Goal: Find specific page/section: Find specific page/section

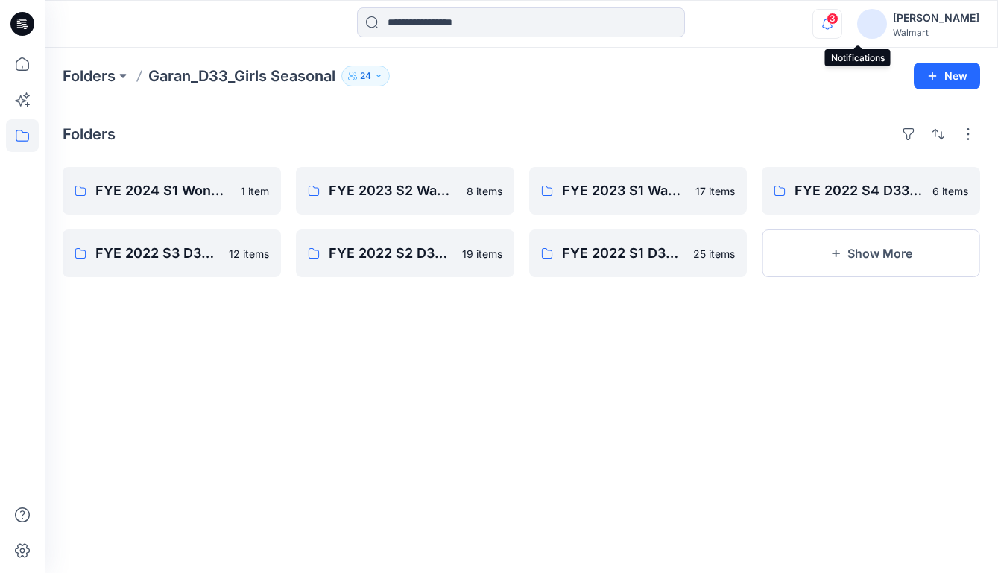
click at [842, 24] on icon "button" at bounding box center [827, 24] width 28 height 30
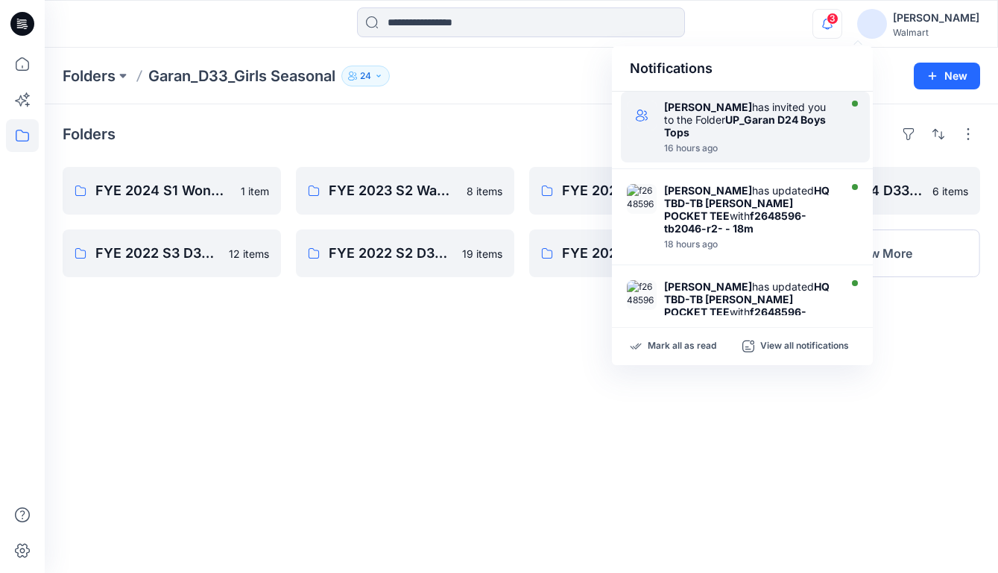
click at [754, 124] on strong "UP_Garan D24 Boys Tops" at bounding box center [745, 125] width 162 height 25
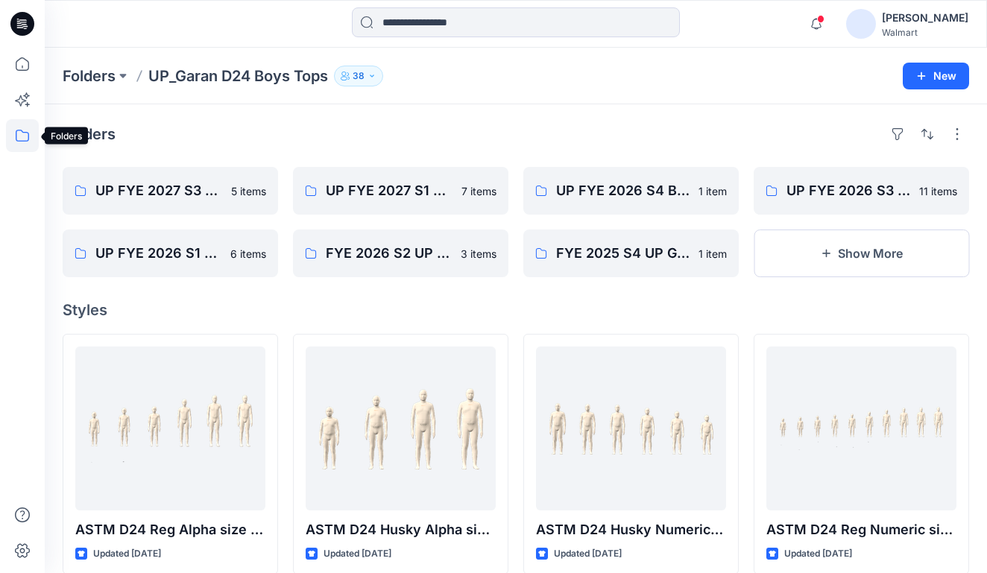
click at [16, 133] on icon at bounding box center [22, 135] width 33 height 33
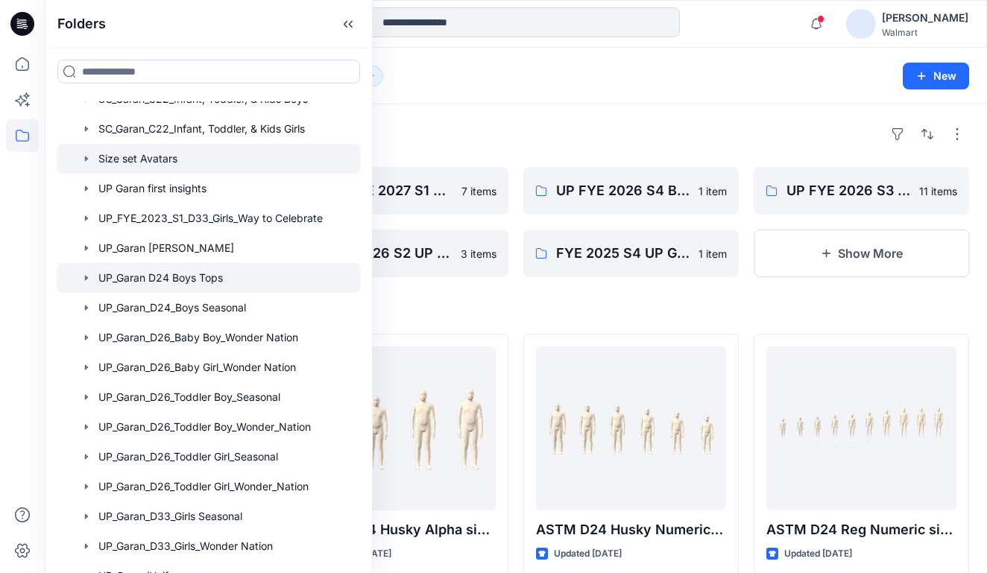
scroll to position [303, 0]
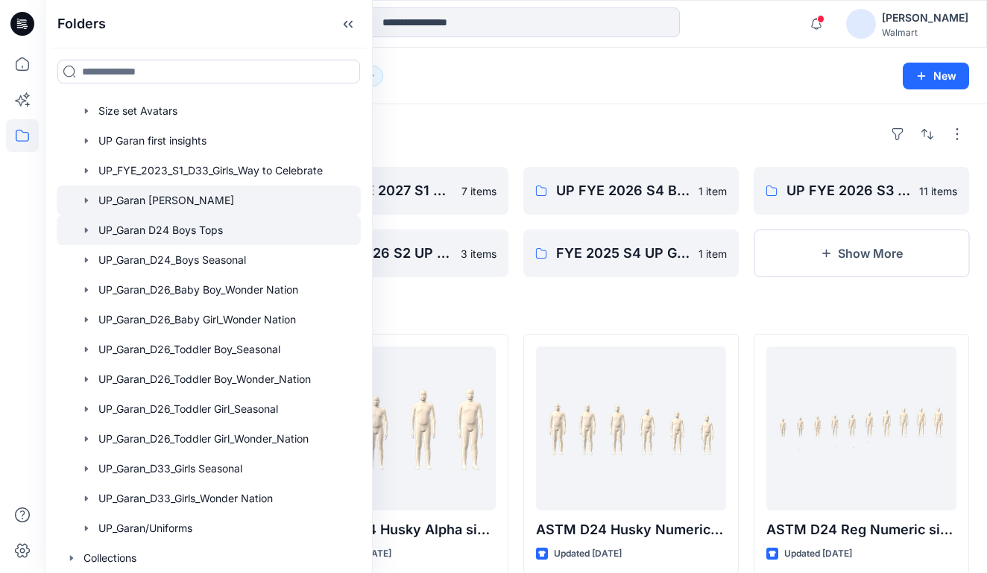
click at [87, 201] on icon "button" at bounding box center [86, 200] width 3 height 5
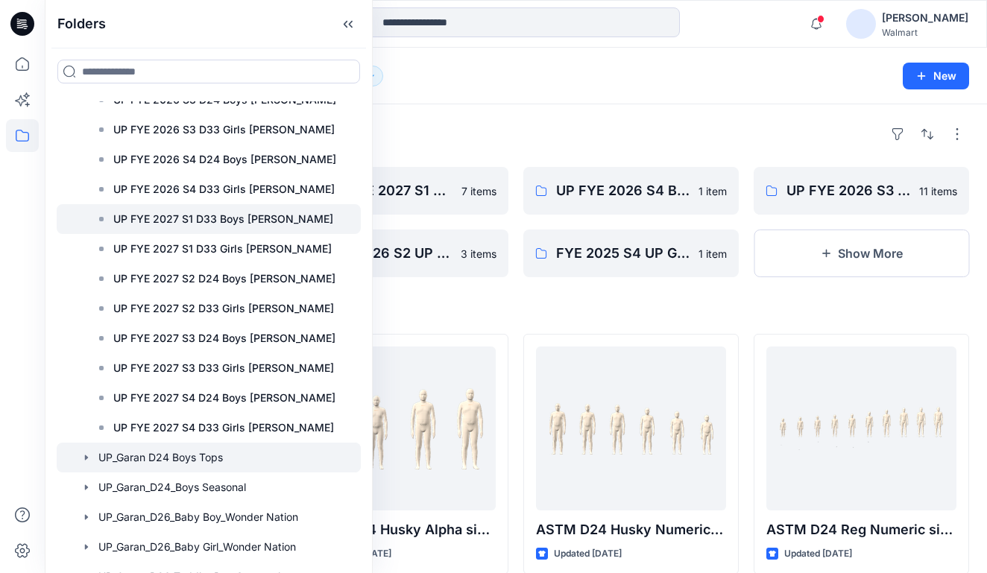
scroll to position [520, 0]
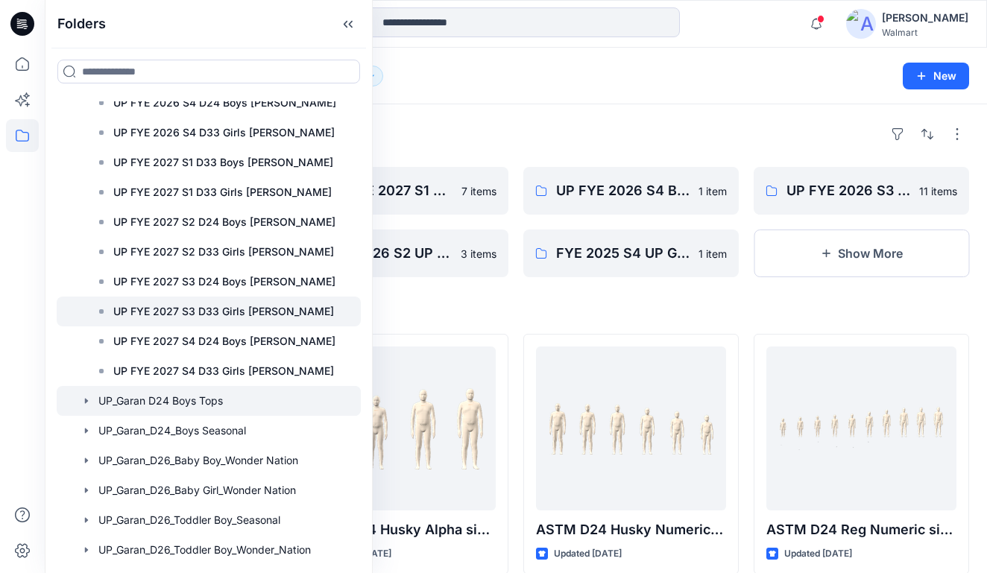
click at [188, 314] on p "UP FYE 2027 S3 D33 Girls [PERSON_NAME]" at bounding box center [223, 312] width 221 height 18
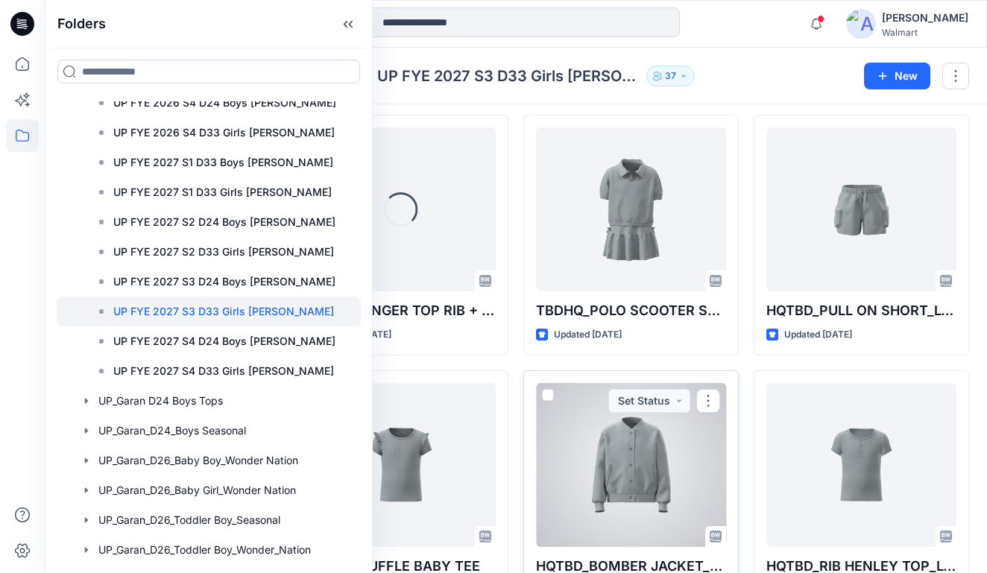
scroll to position [83, 0]
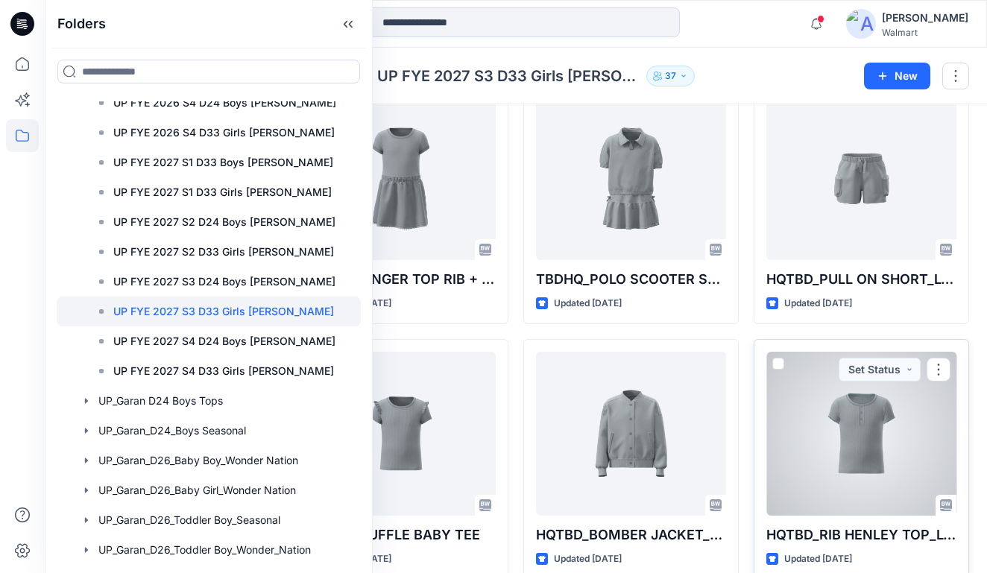
click at [852, 477] on div at bounding box center [861, 434] width 190 height 164
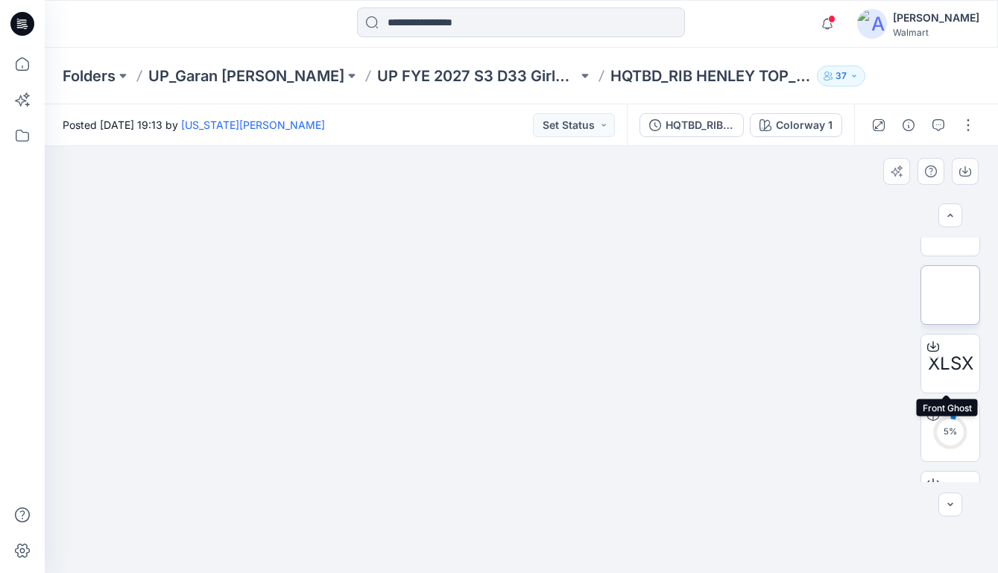
scroll to position [158, 0]
